Goal: Find contact information: Find contact information

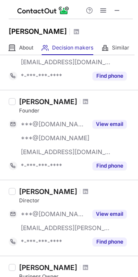
scroll to position [84, 0]
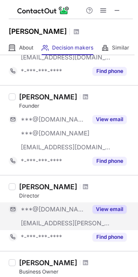
click at [110, 210] on button "View email" at bounding box center [109, 209] width 34 height 9
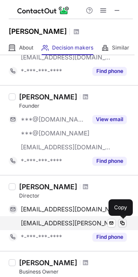
click at [124, 222] on span at bounding box center [122, 223] width 7 height 7
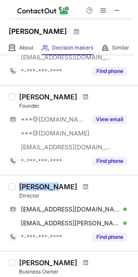
drag, startPoint x: 51, startPoint y: 187, endPoint x: 18, endPoint y: 187, distance: 33.4
click at [20, 187] on div "[PERSON_NAME]" at bounding box center [48, 186] width 58 height 9
click at [117, 7] on span at bounding box center [117, 10] width 7 height 7
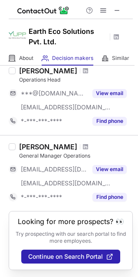
scroll to position [0, 0]
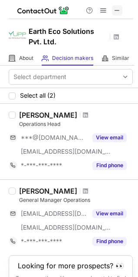
click at [117, 12] on span at bounding box center [117, 10] width 7 height 7
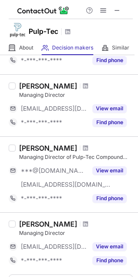
scroll to position [217, 0]
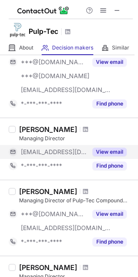
click at [115, 151] on button "View email" at bounding box center [109, 152] width 34 height 9
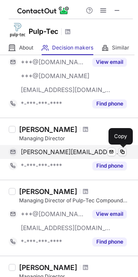
click at [121, 148] on span at bounding box center [122, 151] width 7 height 7
